Goal: Task Accomplishment & Management: Manage account settings

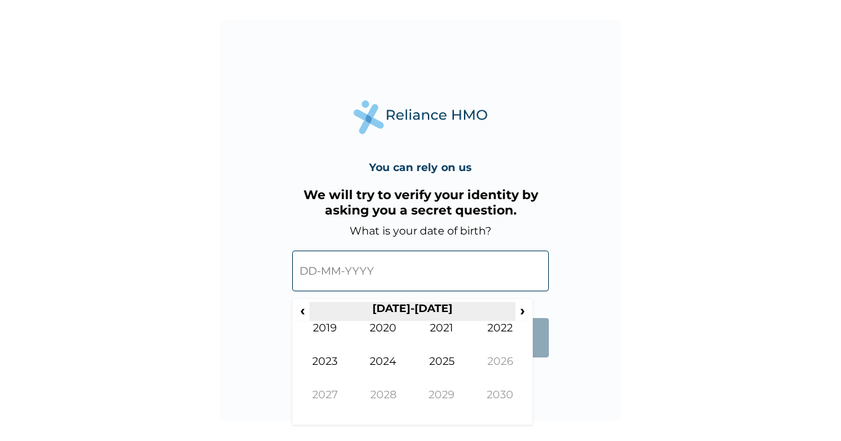
click at [318, 311] on th "2020-2029" at bounding box center [412, 311] width 205 height 19
click at [309, 311] on span "‹" at bounding box center [303, 310] width 14 height 17
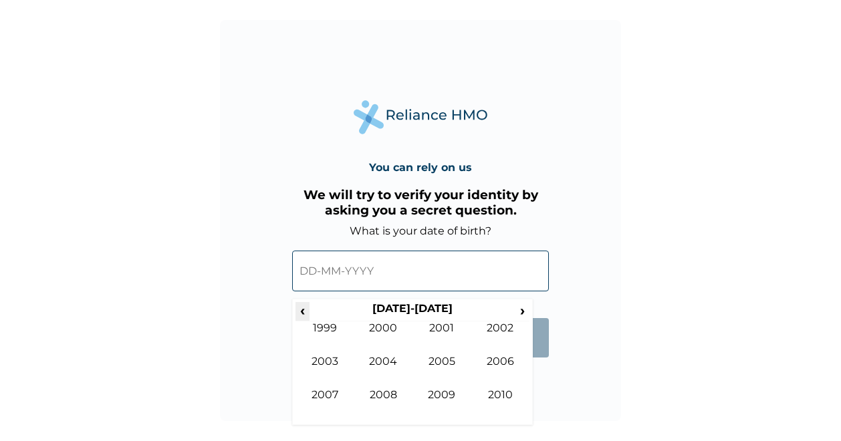
click at [309, 311] on span "‹" at bounding box center [303, 310] width 14 height 17
click at [376, 395] on td "1988" at bounding box center [384, 405] width 59 height 33
click at [329, 369] on td "May" at bounding box center [325, 371] width 59 height 33
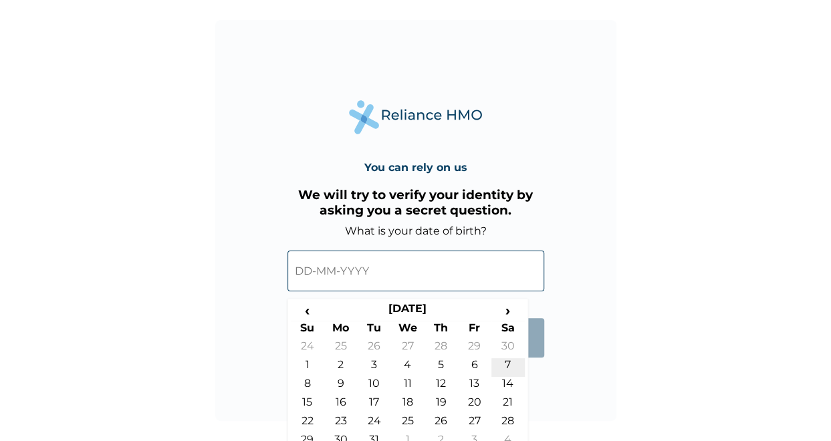
click at [510, 364] on td "7" at bounding box center [508, 368] width 33 height 19
type input "07-05-1988"
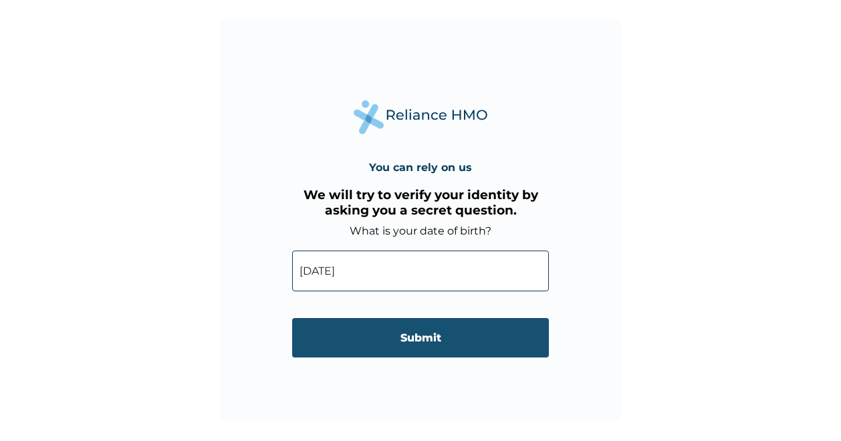
click at [415, 343] on input "Submit" at bounding box center [420, 337] width 257 height 39
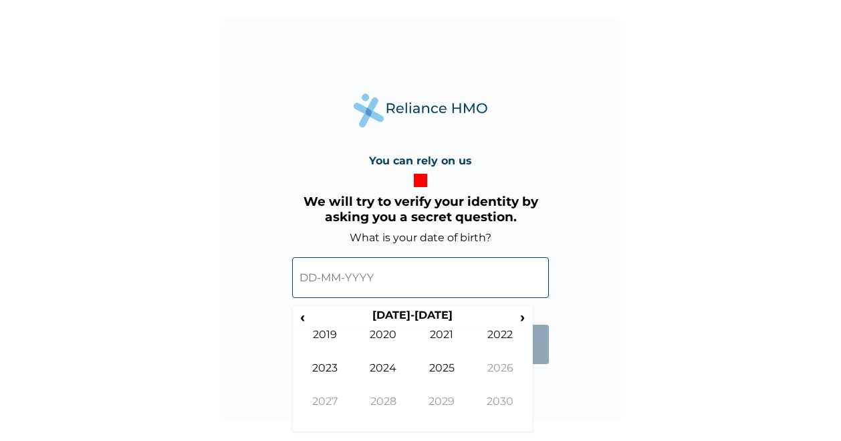
click at [474, 283] on input "text" at bounding box center [420, 278] width 257 height 41
click at [314, 317] on th "2020-2029" at bounding box center [412, 318] width 205 height 19
click at [313, 317] on th "2020-2029" at bounding box center [412, 318] width 205 height 19
click at [306, 318] on span "‹" at bounding box center [303, 317] width 14 height 17
click at [302, 322] on span "‹" at bounding box center [303, 317] width 14 height 17
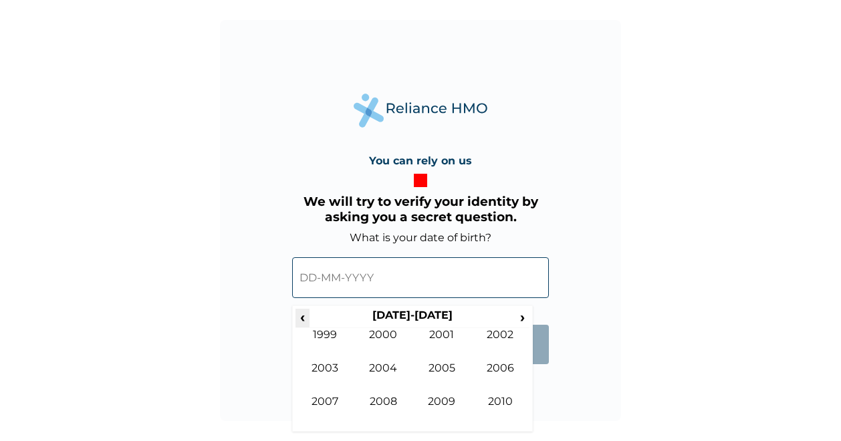
click at [302, 322] on span "‹" at bounding box center [303, 317] width 14 height 17
drag, startPoint x: 302, startPoint y: 322, endPoint x: 313, endPoint y: 317, distance: 11.7
click at [313, 317] on th "1990-1999" at bounding box center [412, 318] width 205 height 19
click at [306, 319] on span "‹" at bounding box center [303, 317] width 14 height 17
click at [361, 405] on td "1988" at bounding box center [384, 411] width 59 height 33
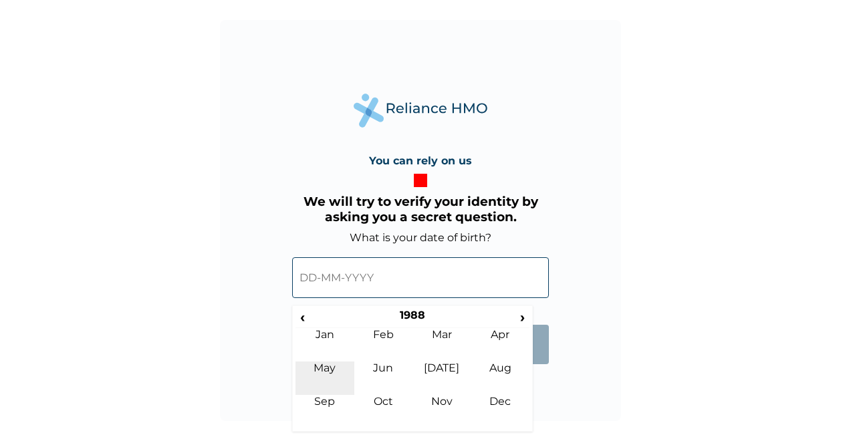
click at [337, 372] on td "May" at bounding box center [325, 378] width 59 height 33
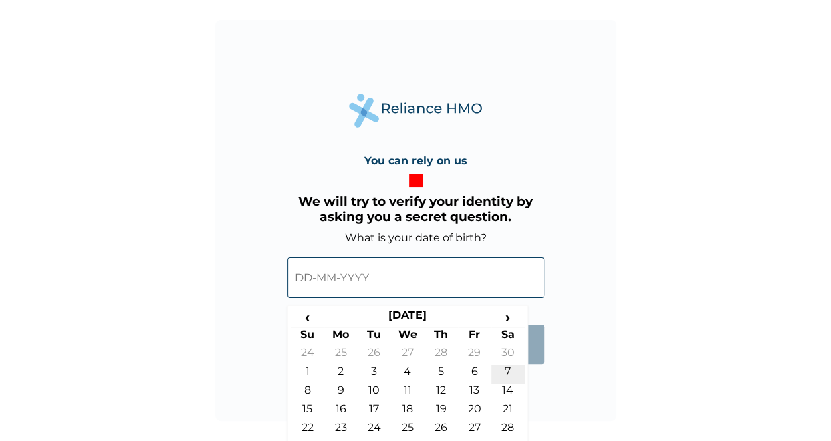
click at [514, 375] on td "7" at bounding box center [508, 374] width 33 height 19
type input "07-05-1988"
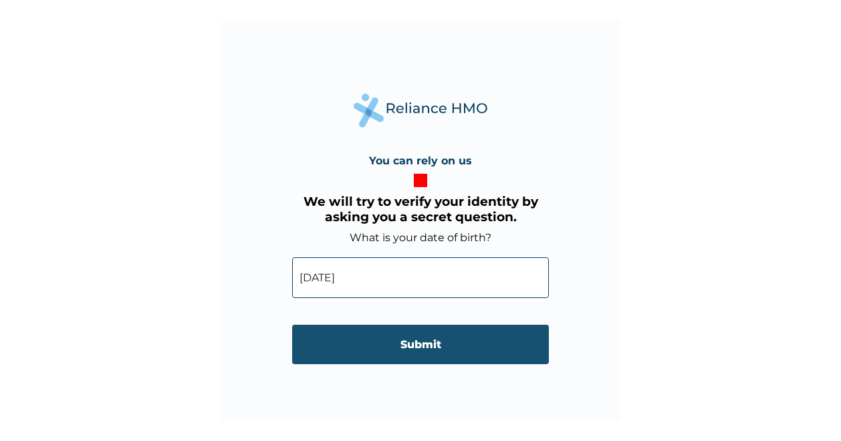
click at [447, 346] on input "Submit" at bounding box center [420, 344] width 257 height 39
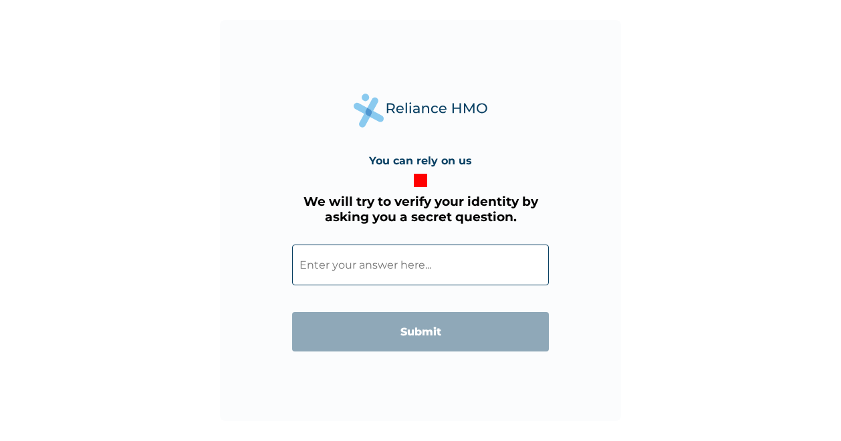
click at [417, 269] on input "text" at bounding box center [420, 265] width 257 height 41
